Goal: Task Accomplishment & Management: Use online tool/utility

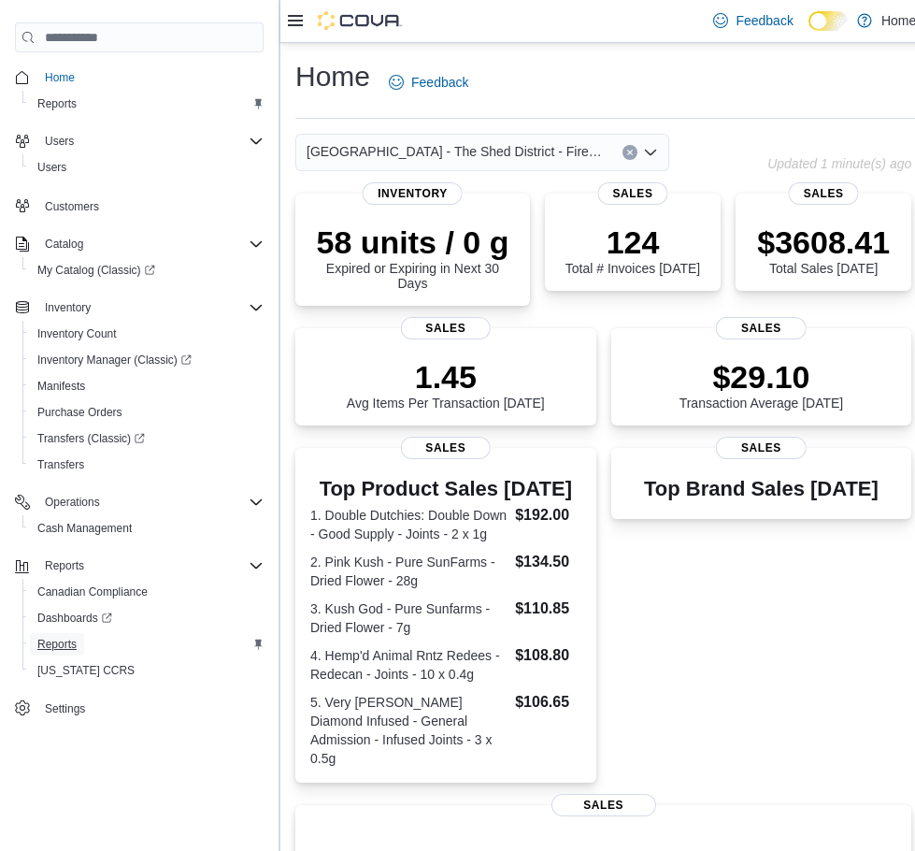
click at [51, 634] on span "Reports" at bounding box center [56, 644] width 39 height 22
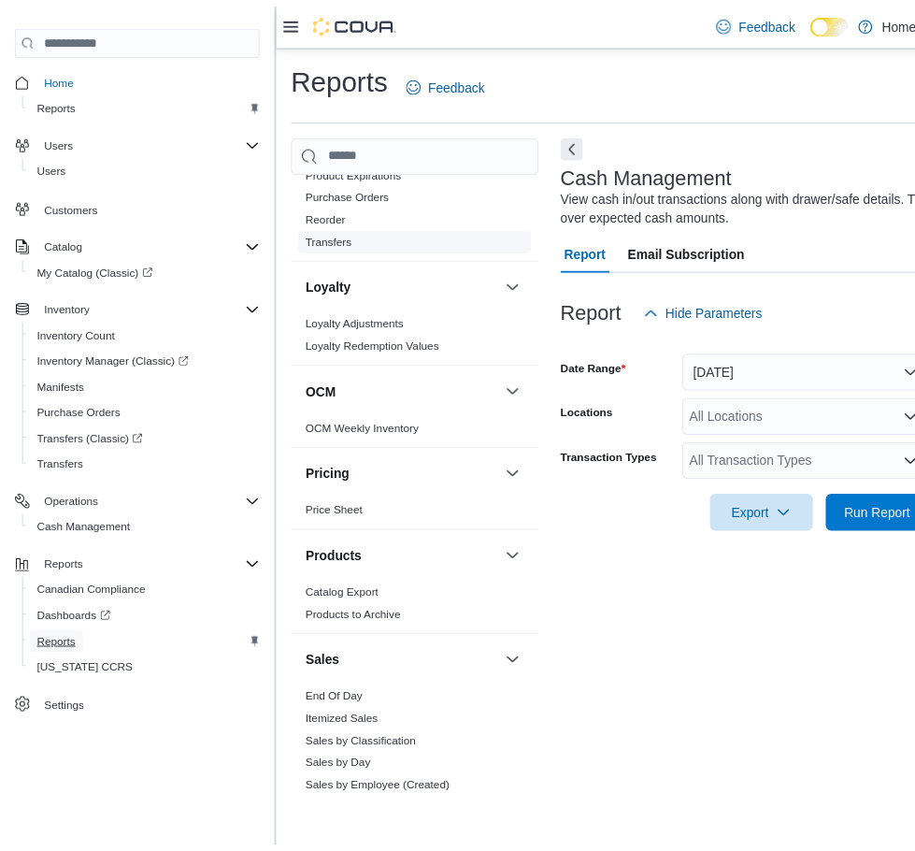
scroll to position [841, 0]
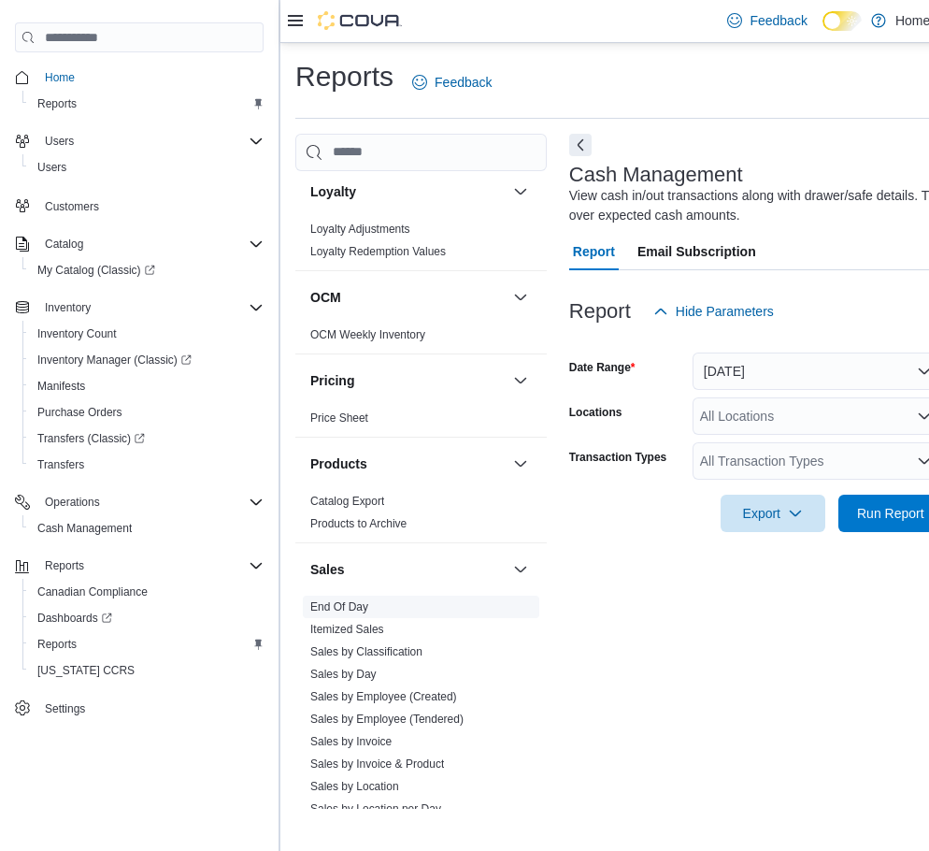
click at [365, 603] on link "End Of Day" at bounding box center [339, 606] width 58 height 13
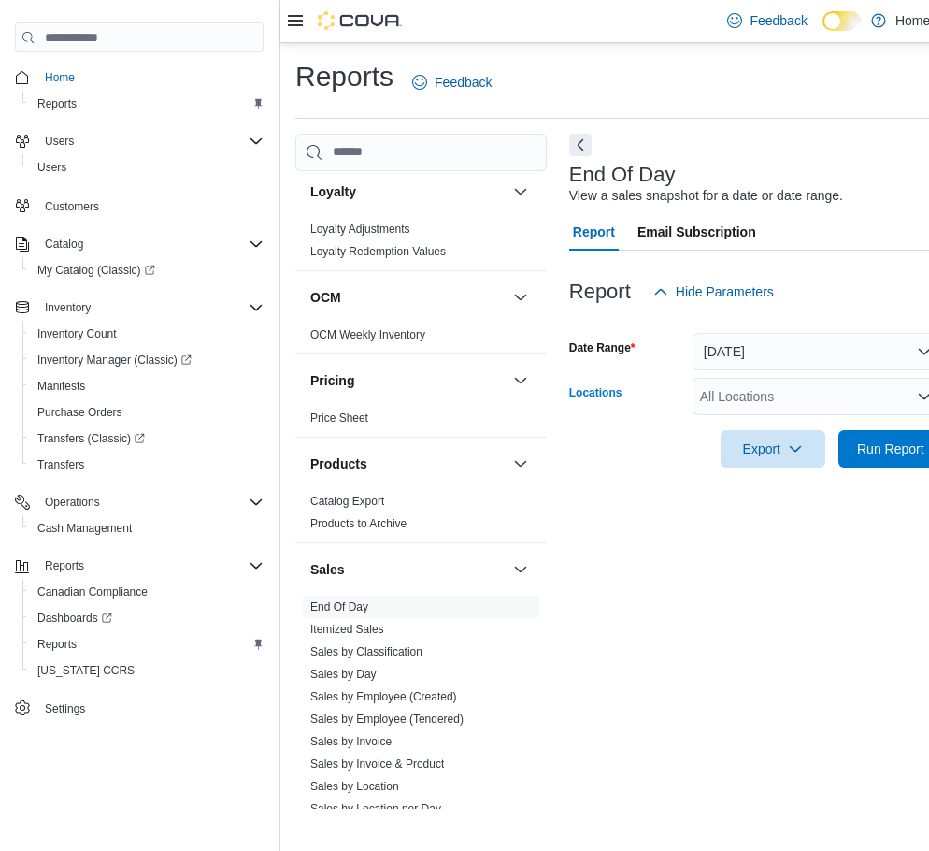
click at [728, 412] on div "All Locations" at bounding box center [818, 396] width 251 height 37
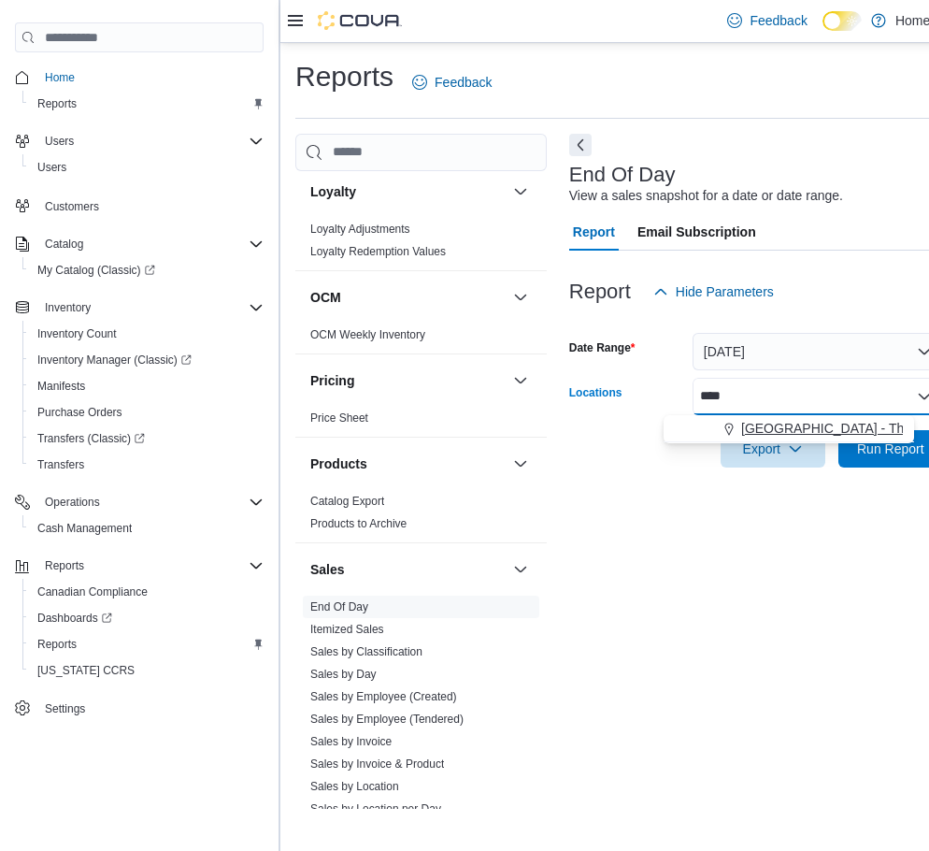
type input "****"
click at [768, 431] on span "[GEOGRAPHIC_DATA] - The Shed District - Fire & Flower" at bounding box center [910, 428] width 338 height 19
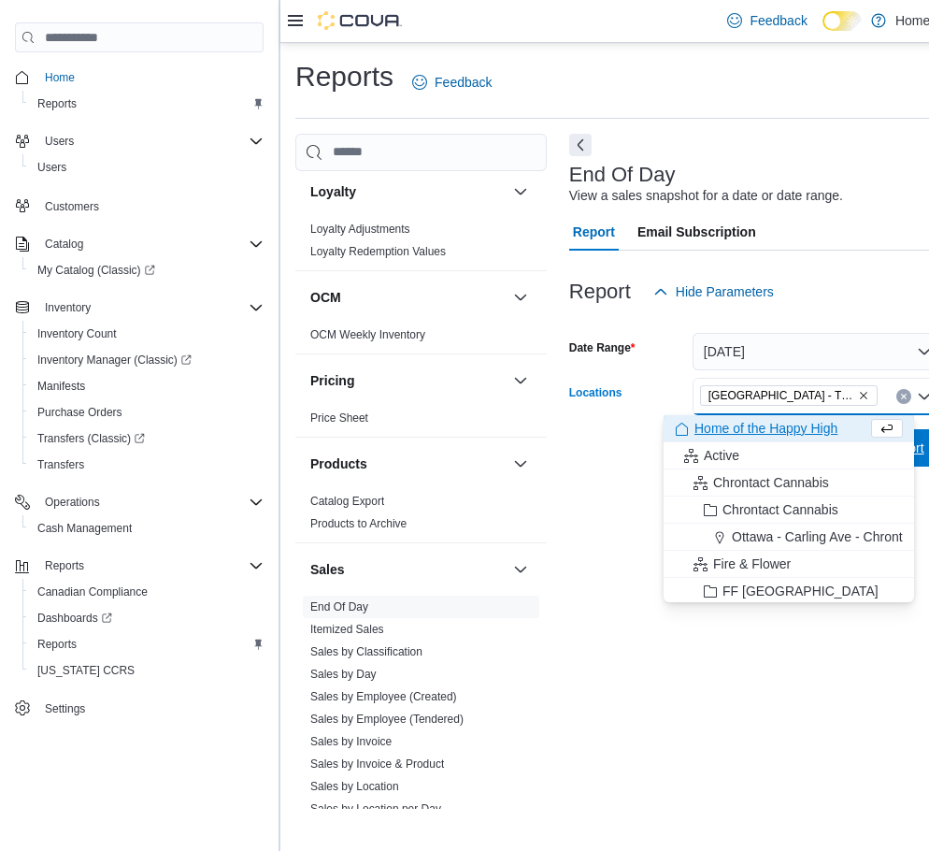
click at [927, 456] on span "Run Report" at bounding box center [891, 447] width 82 height 37
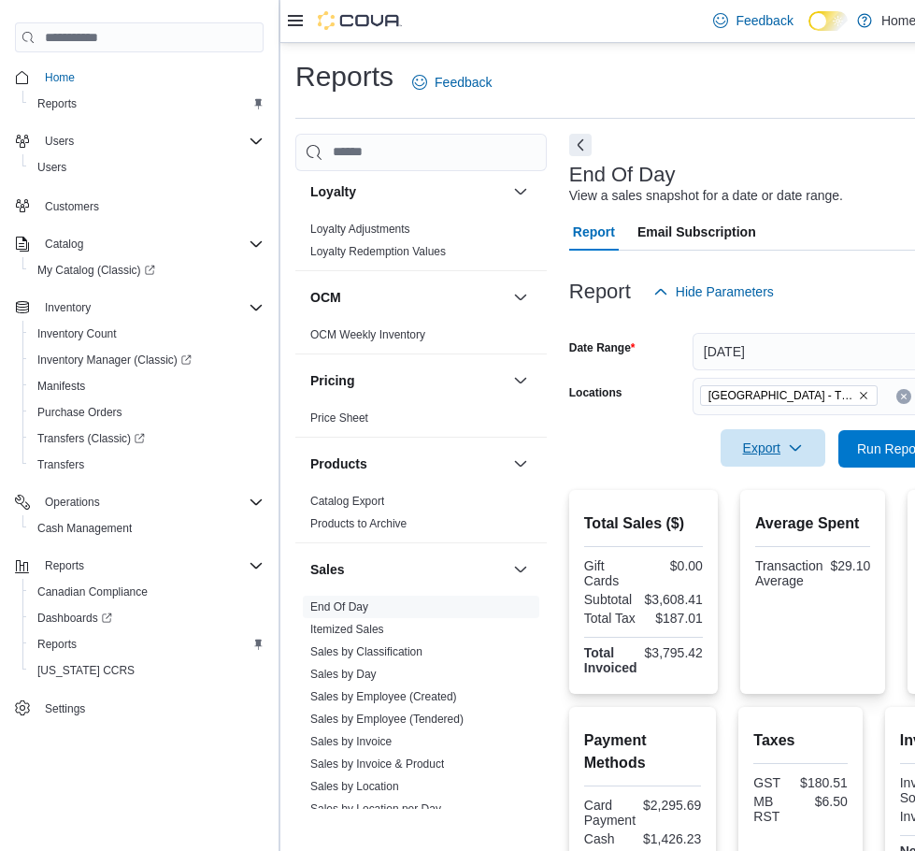
click at [787, 449] on span "Export" at bounding box center [773, 447] width 82 height 37
click at [797, 527] on span "Export to Pdf" at bounding box center [776, 523] width 84 height 15
